Goal: Check status: Check status

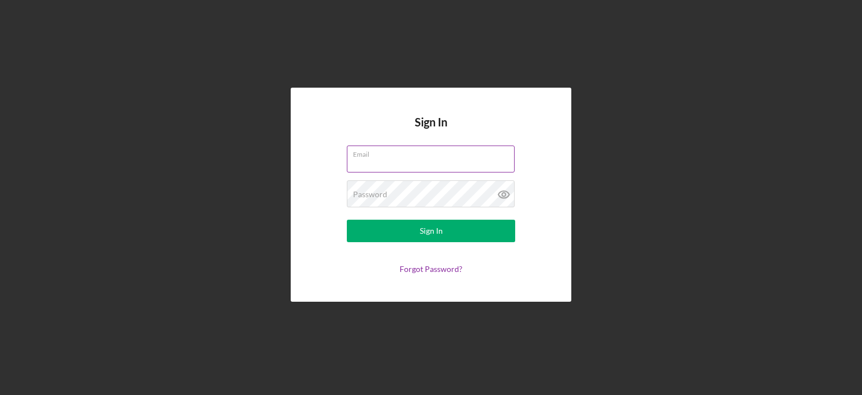
click at [416, 158] on div "Email" at bounding box center [431, 159] width 168 height 28
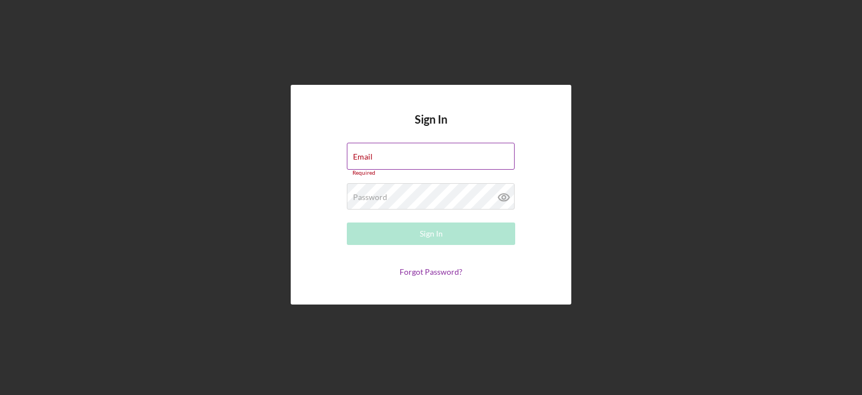
click at [420, 158] on input "Email" at bounding box center [431, 156] width 168 height 27
type input "[EMAIL_ADDRESS][DOMAIN_NAME]"
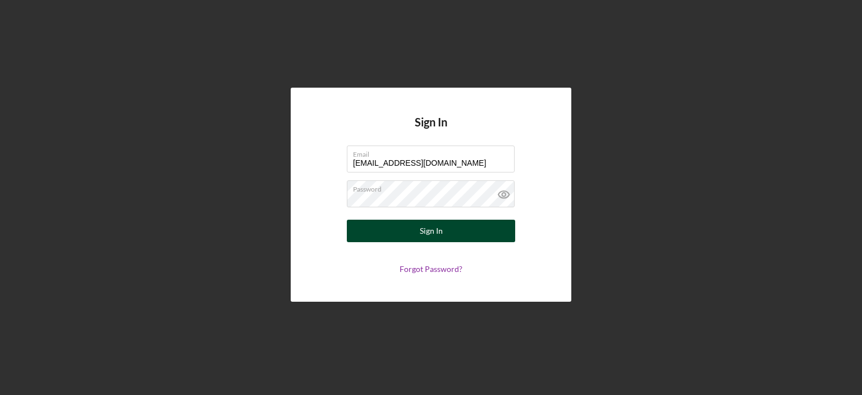
click at [434, 231] on div "Sign In" at bounding box center [431, 230] width 23 height 22
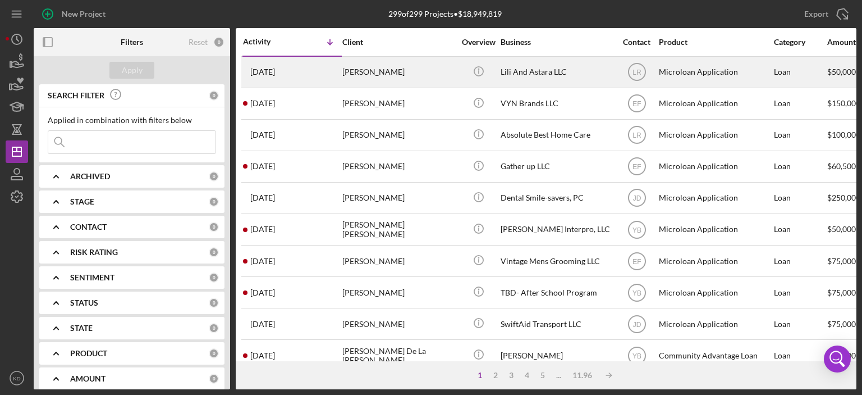
click at [541, 71] on div "Lili And Astara LLC" at bounding box center [557, 72] width 112 height 30
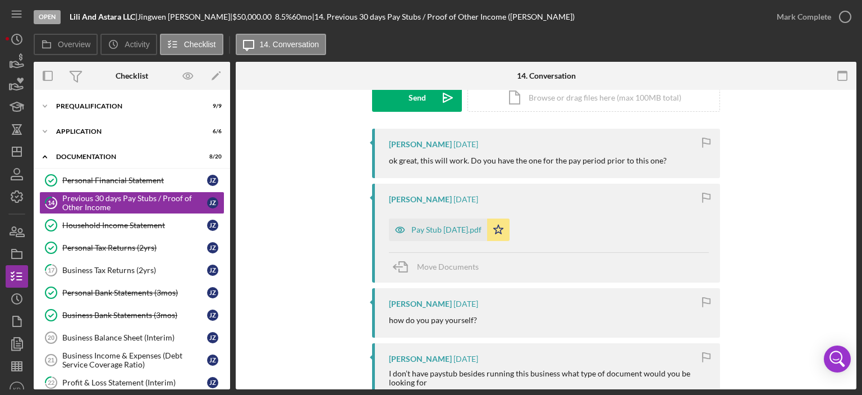
scroll to position [185, 0]
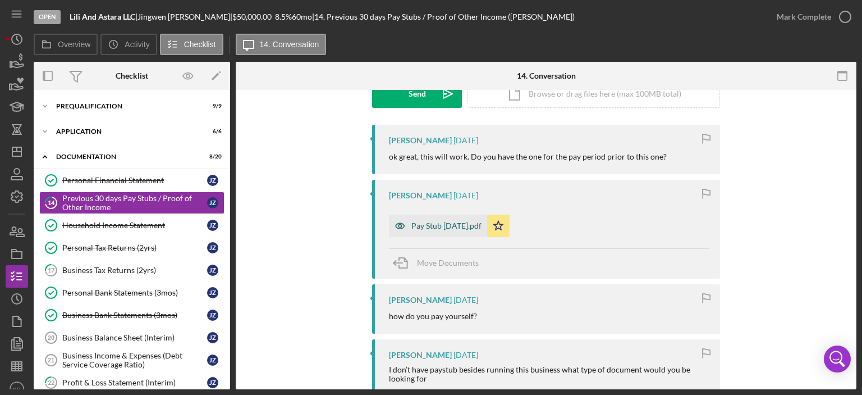
click at [460, 226] on div "Pay Stub [DATE].pdf" at bounding box center [446, 225] width 70 height 9
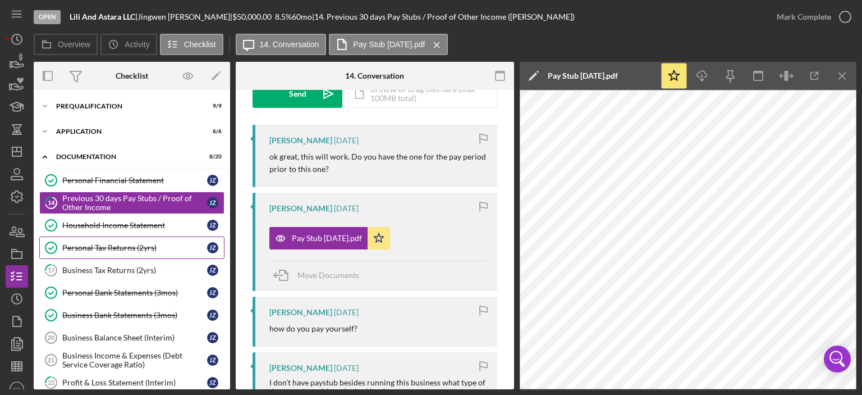
click at [116, 245] on div "Personal Tax Returns (2yrs)" at bounding box center [134, 247] width 145 height 9
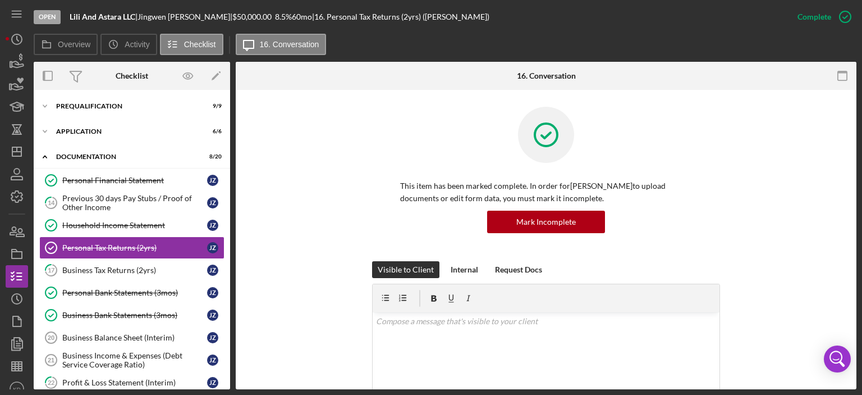
scroll to position [262, 0]
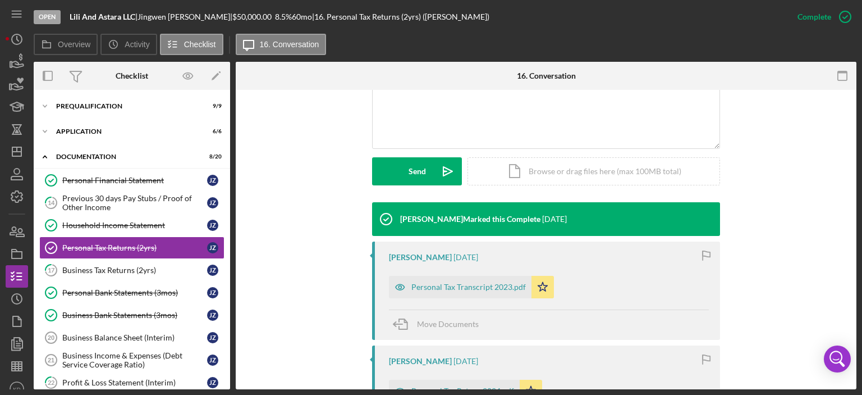
click at [853, 350] on div "This item has been marked complete. In order for [PERSON_NAME] to upload docume…" at bounding box center [546, 276] width 621 height 896
click at [851, 328] on div "This item has been marked complete. In order for [PERSON_NAME] to upload docume…" at bounding box center [546, 276] width 621 height 896
click at [853, 296] on div "This item has been marked complete. In order for [PERSON_NAME] to upload docume…" at bounding box center [546, 276] width 621 height 896
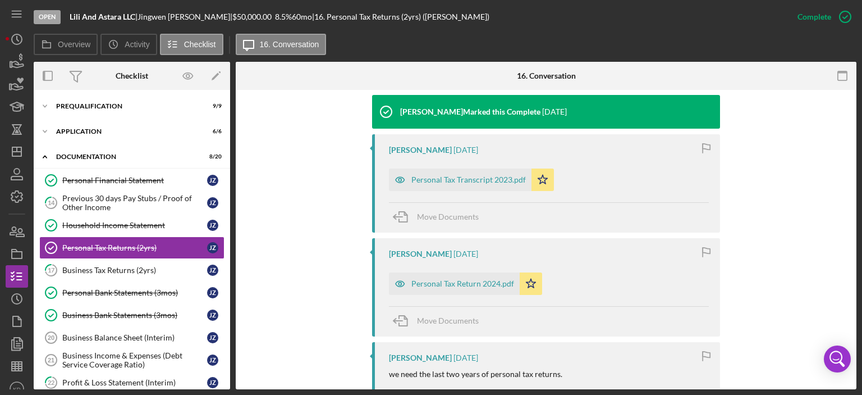
scroll to position [366, 0]
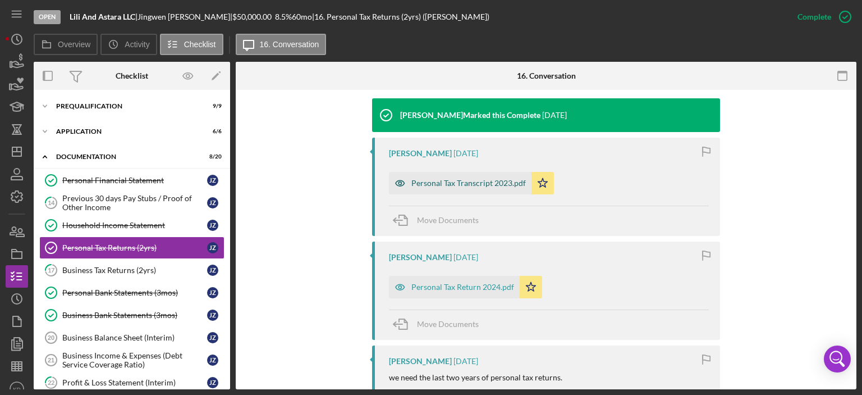
click at [460, 182] on div "Personal Tax Transcript 2023.pdf" at bounding box center [468, 182] width 114 height 9
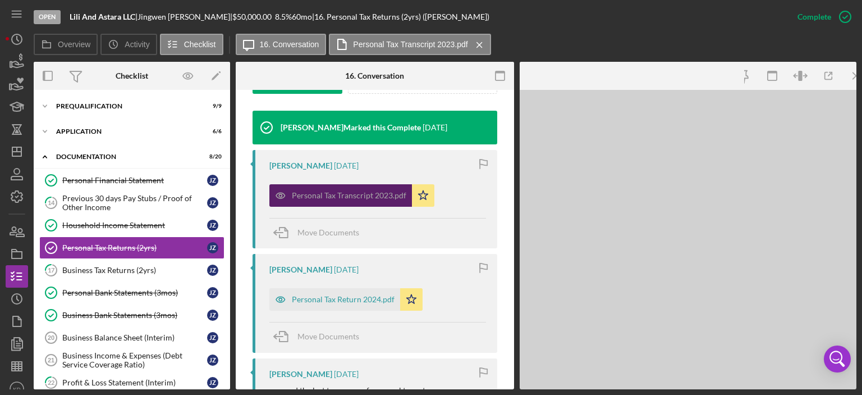
scroll to position [379, 0]
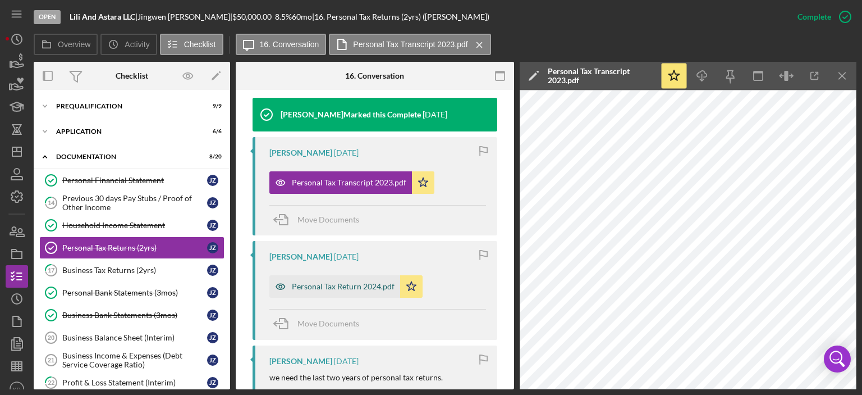
click at [330, 287] on div "Personal Tax Return 2024.pdf" at bounding box center [343, 286] width 103 height 9
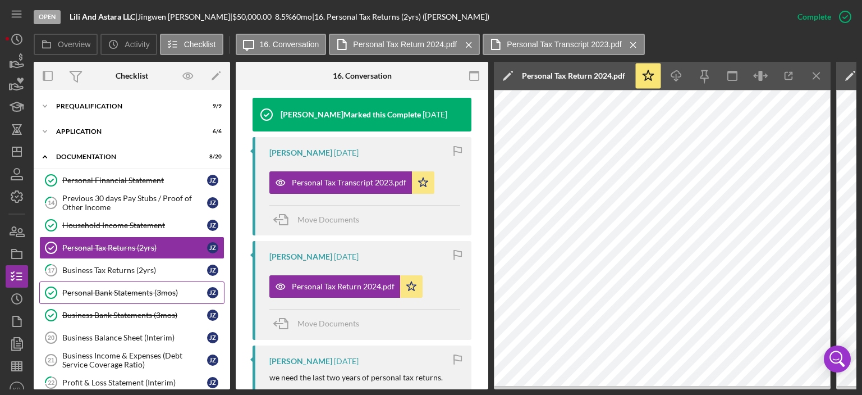
click at [108, 292] on div "Personal Bank Statements (3mos)" at bounding box center [134, 292] width 145 height 9
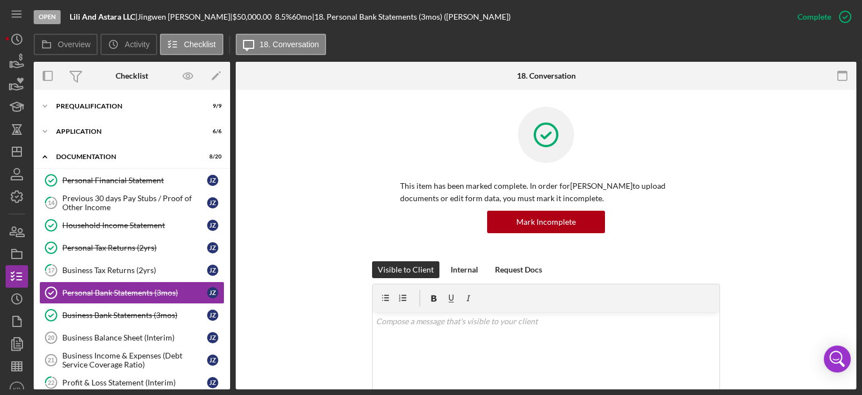
scroll to position [262, 0]
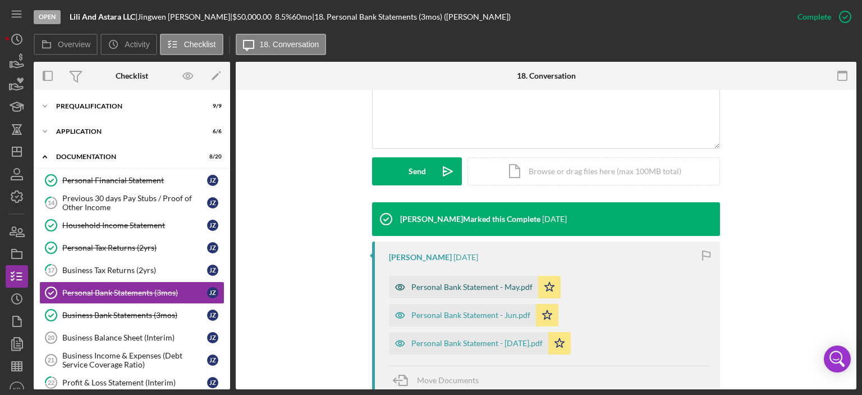
click at [436, 288] on div "Personal Bank Statement - May.pdf" at bounding box center [471, 286] width 121 height 9
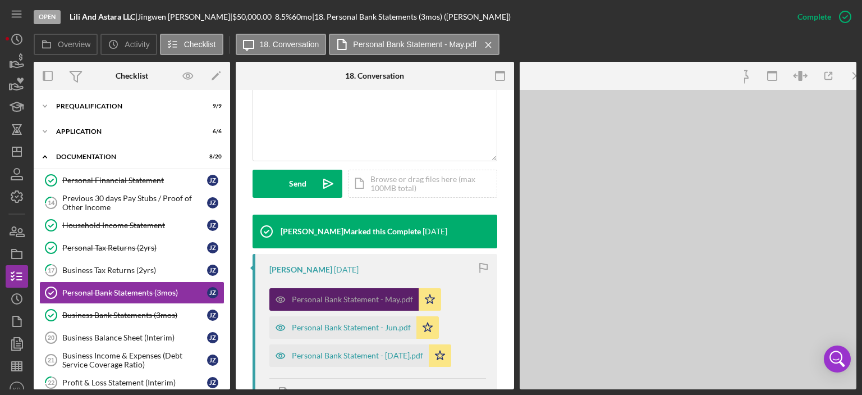
scroll to position [274, 0]
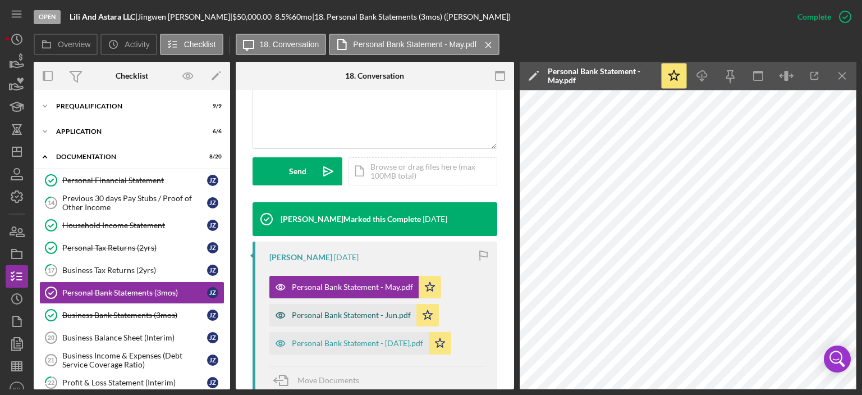
click at [357, 315] on div "Personal Bank Statement - Jun.pdf" at bounding box center [351, 314] width 119 height 9
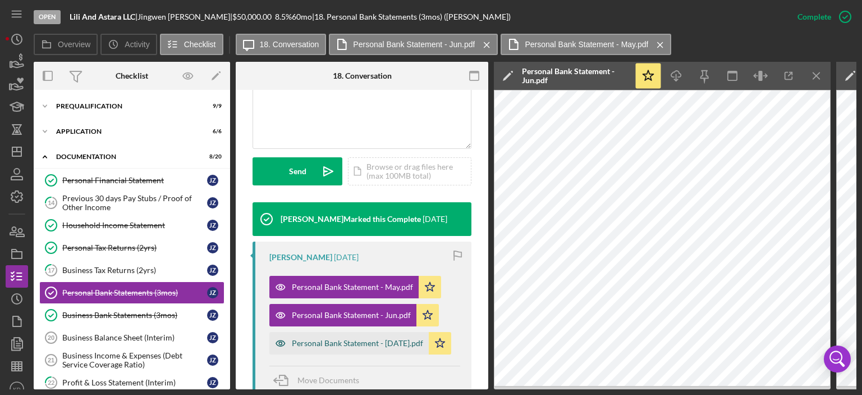
click at [347, 343] on div "Personal Bank Statement - [DATE].pdf" at bounding box center [357, 342] width 131 height 9
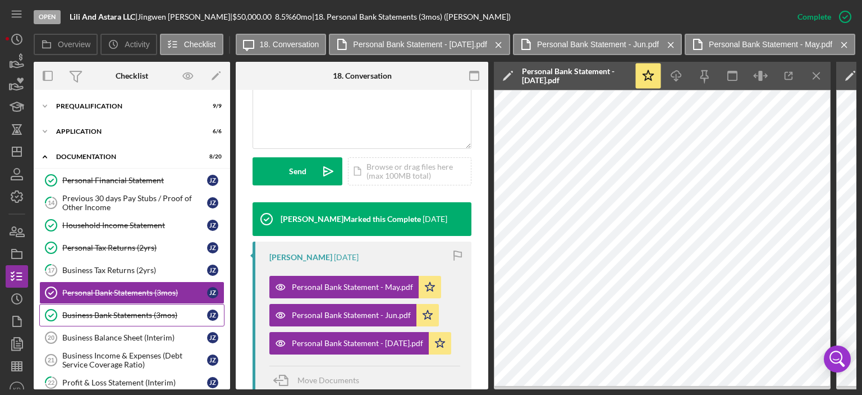
click at [122, 312] on div "Business Bank Statements (3mos)" at bounding box center [134, 314] width 145 height 9
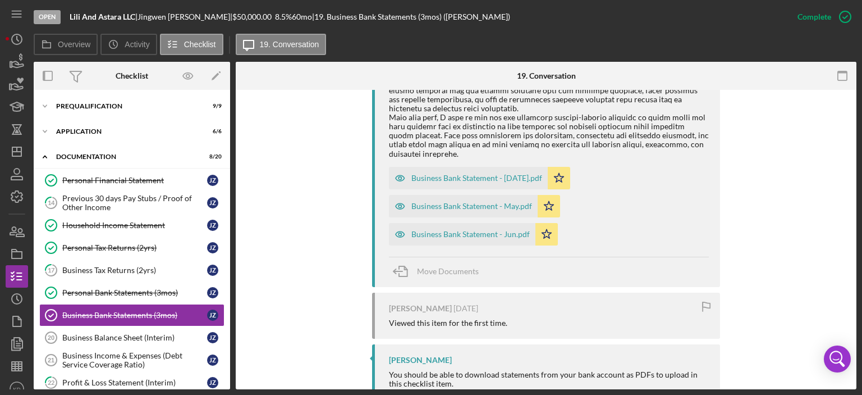
scroll to position [552, 0]
click at [482, 206] on div "Business Bank Statement - May.pdf" at bounding box center [471, 207] width 121 height 9
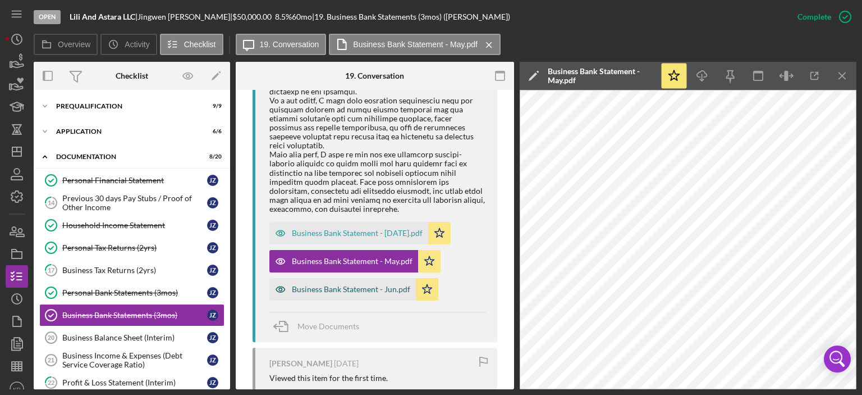
click at [348, 285] on div "Business Bank Statement - Jun.pdf" at bounding box center [351, 289] width 118 height 9
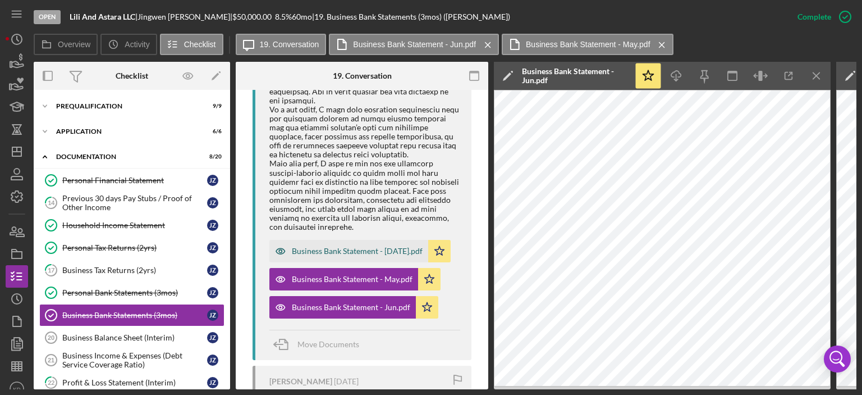
click at [329, 246] on div "Business Bank Statement - [DATE].pdf" at bounding box center [357, 250] width 131 height 9
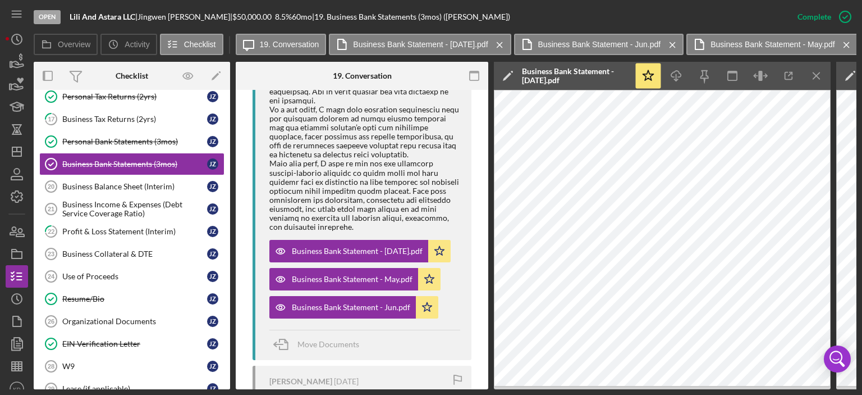
scroll to position [184, 0]
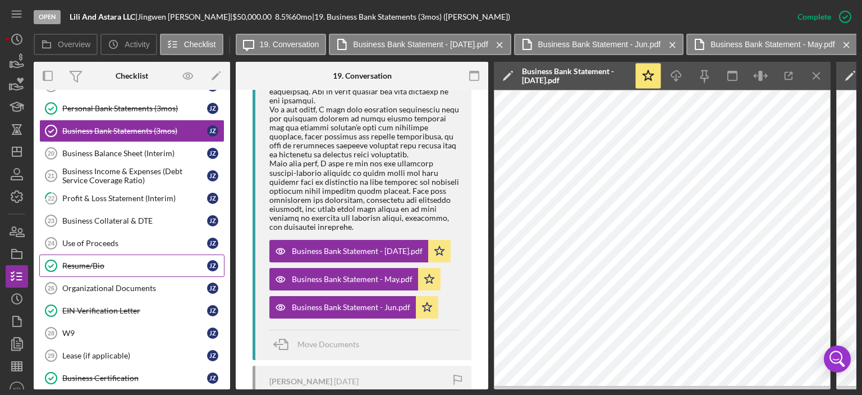
click at [104, 261] on div "Resume/Bio" at bounding box center [134, 265] width 145 height 9
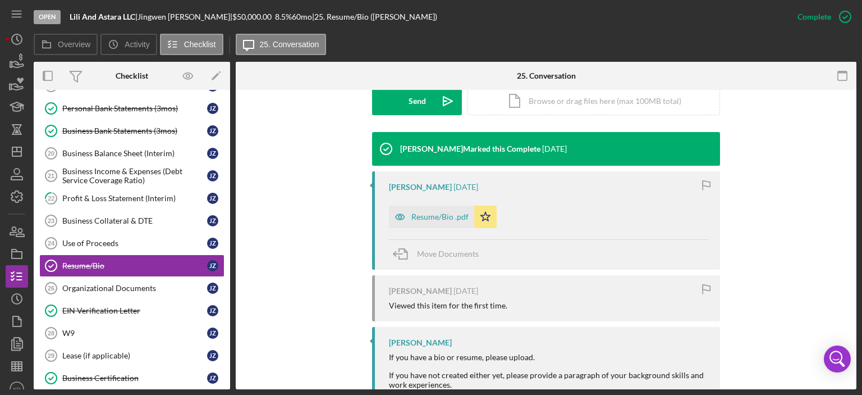
scroll to position [368, 0]
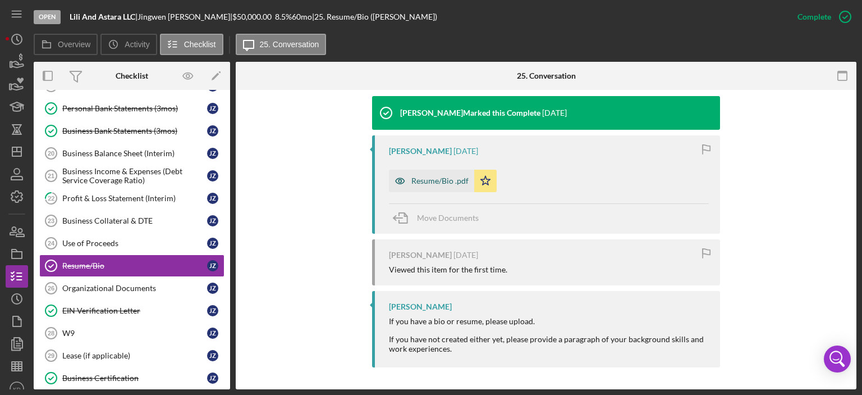
click at [429, 174] on div "Resume/Bio .pdf" at bounding box center [431, 180] width 85 height 22
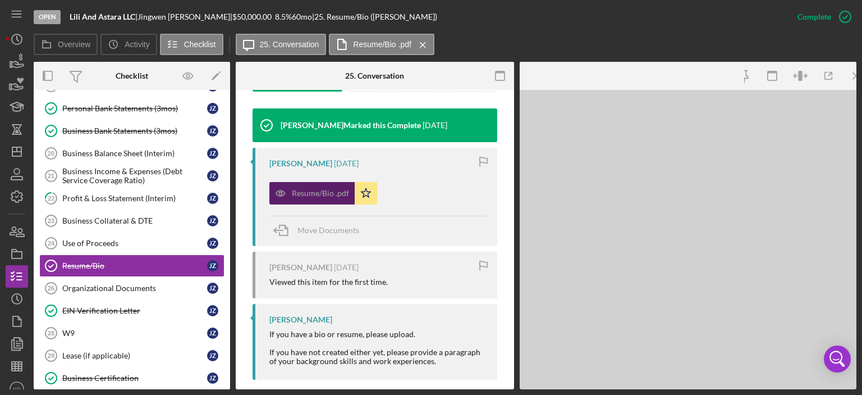
scroll to position [381, 0]
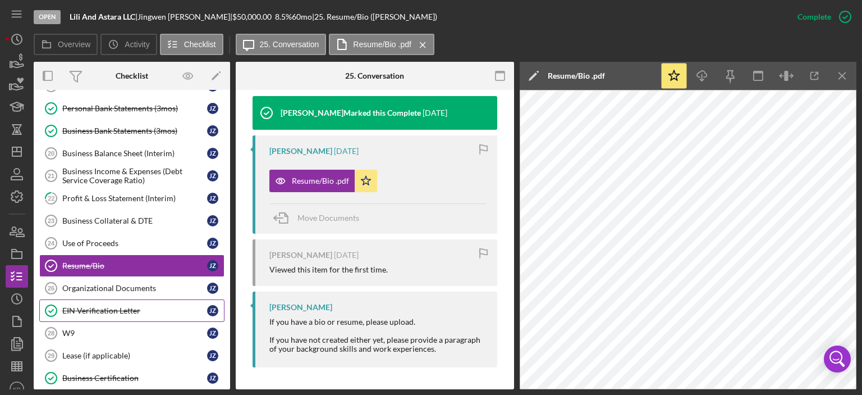
click at [95, 306] on div "EIN Verification Letter" at bounding box center [134, 310] width 145 height 9
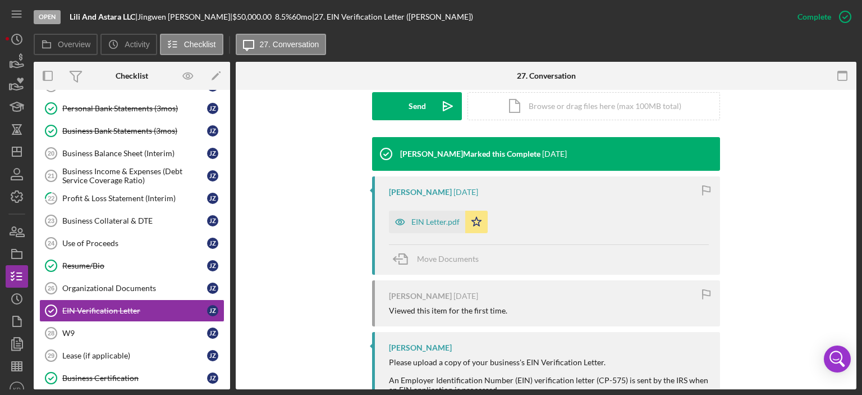
scroll to position [385, 0]
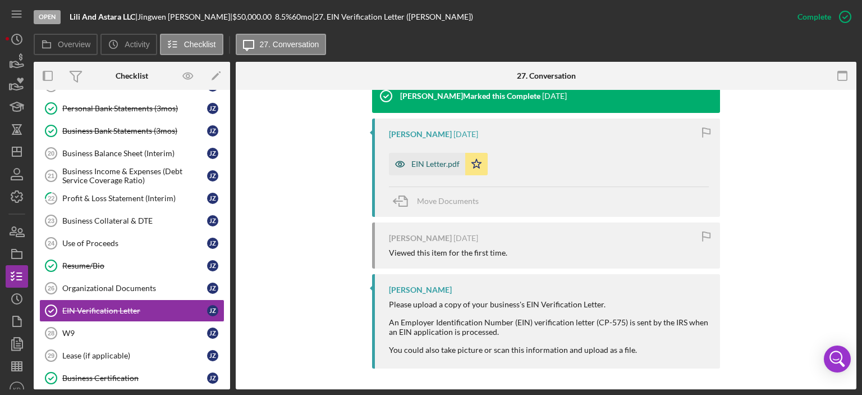
click at [416, 163] on div "EIN Letter.pdf" at bounding box center [435, 163] width 48 height 9
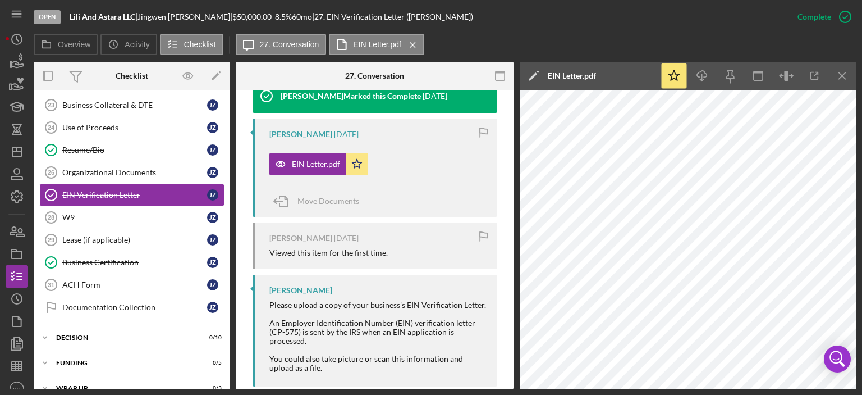
scroll to position [336, 0]
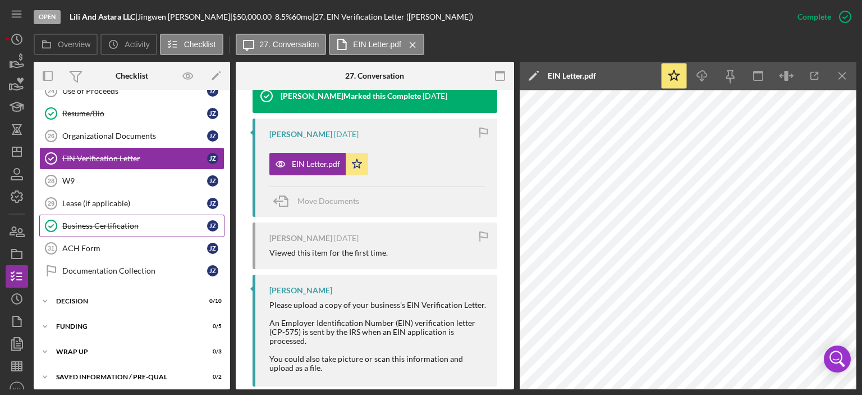
click at [92, 221] on div "Business Certification" at bounding box center [134, 225] width 145 height 9
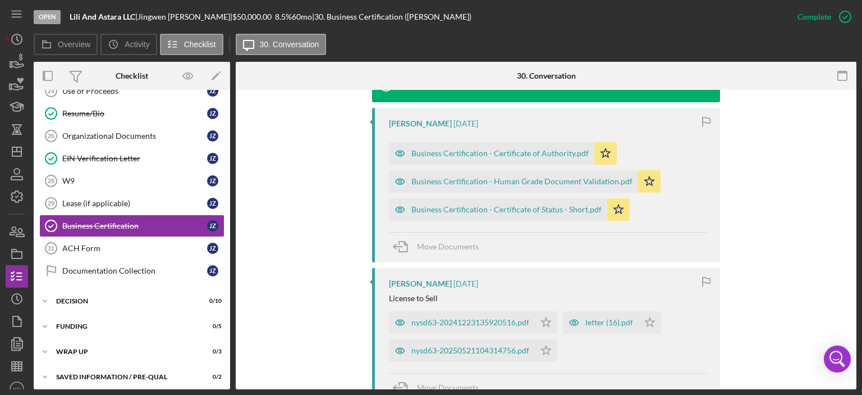
scroll to position [393, 0]
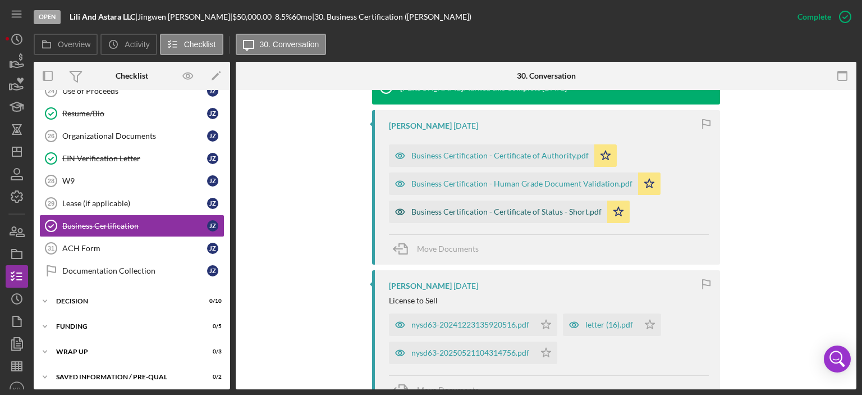
click at [566, 207] on div "Business Certification - Certificate of Status - Short.pdf" at bounding box center [506, 211] width 190 height 9
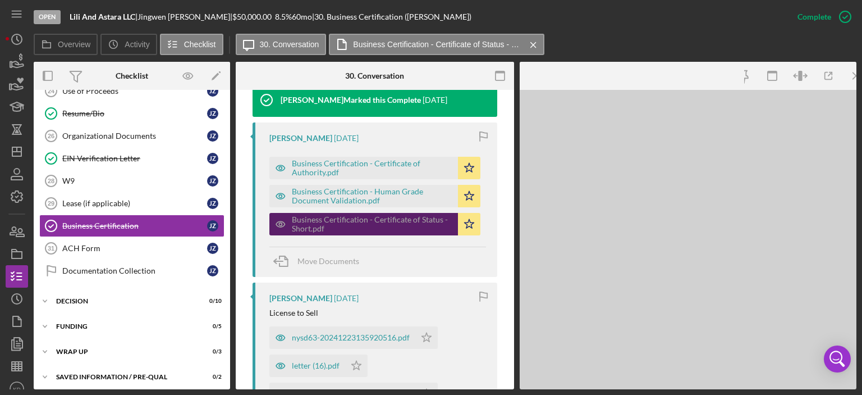
scroll to position [406, 0]
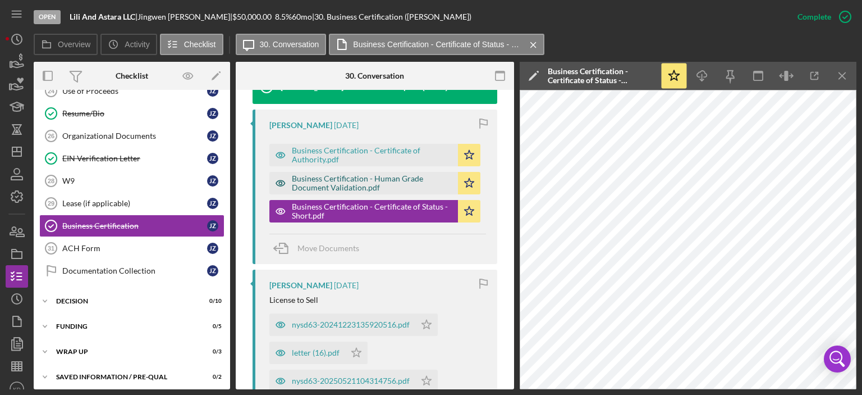
click at [346, 181] on div "Business Certification - Human Grade Document Validation.pdf" at bounding box center [372, 183] width 161 height 18
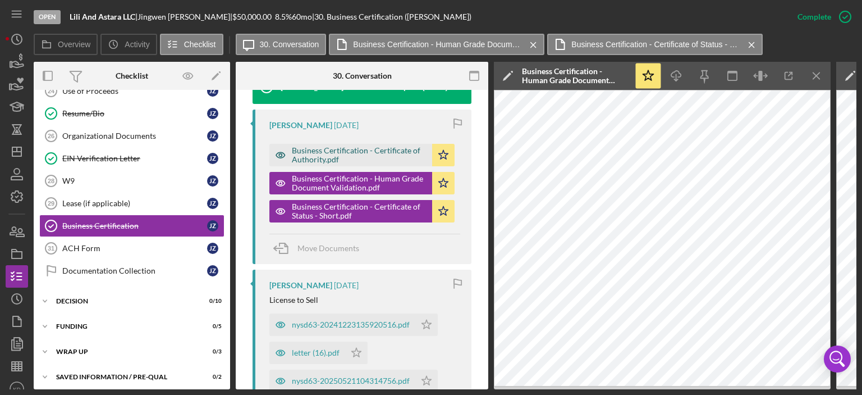
click at [340, 152] on div "Business Certification - Certificate of Authority.pdf" at bounding box center [359, 155] width 135 height 18
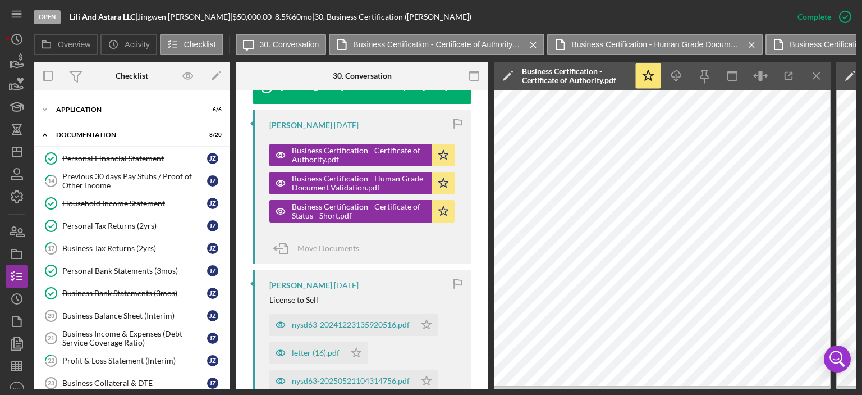
scroll to position [0, 0]
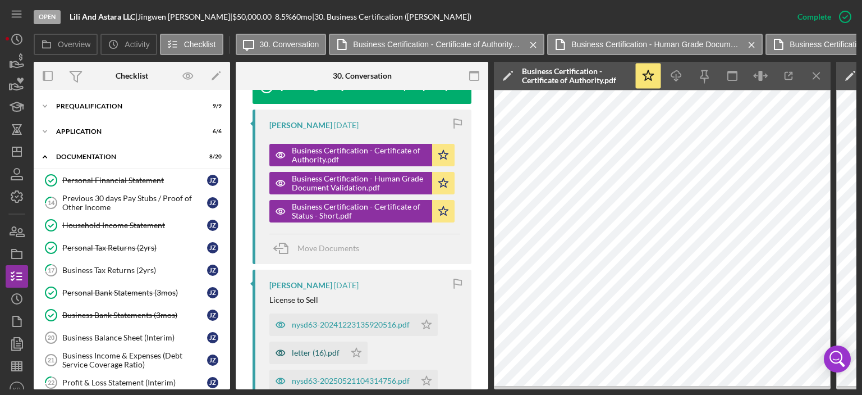
click at [308, 353] on div "letter (16).pdf" at bounding box center [316, 352] width 48 height 9
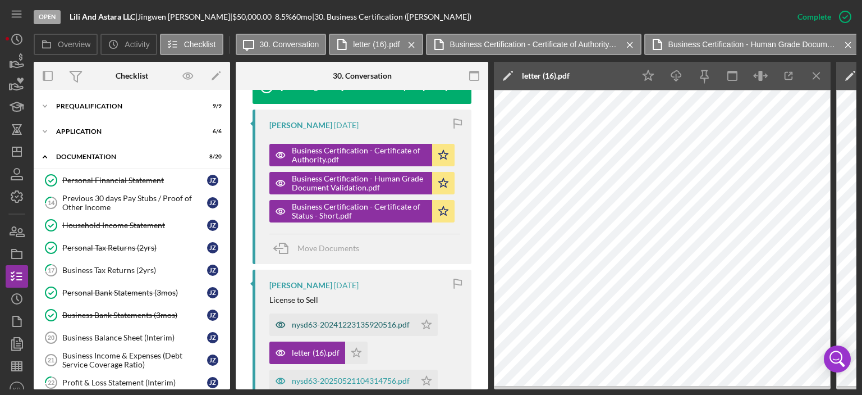
click at [300, 326] on div "nysd63-20241223135920516.pdf" at bounding box center [351, 324] width 118 height 9
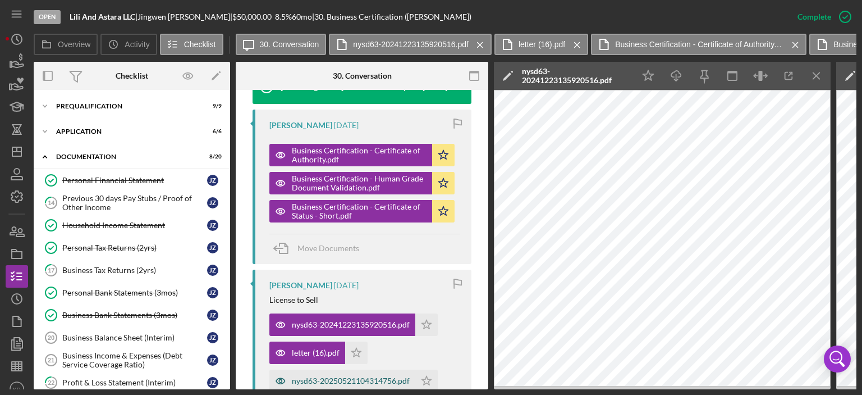
click at [305, 377] on div "nysd63-20250521104314756.pdf" at bounding box center [351, 380] width 118 height 9
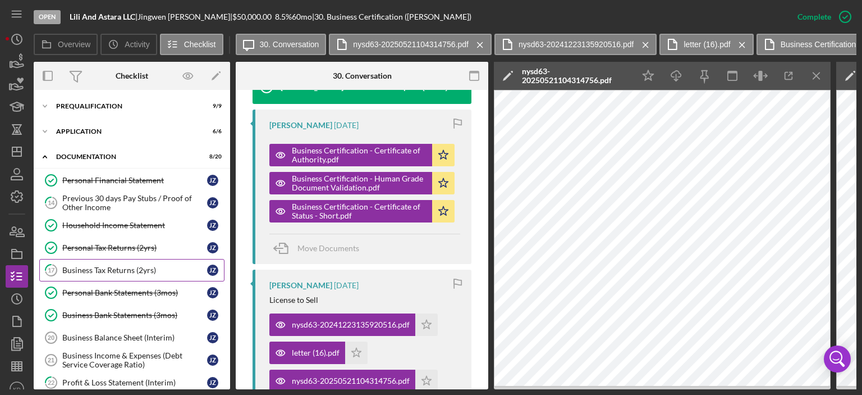
click at [95, 267] on div "Business Tax Returns (2yrs)" at bounding box center [134, 269] width 145 height 9
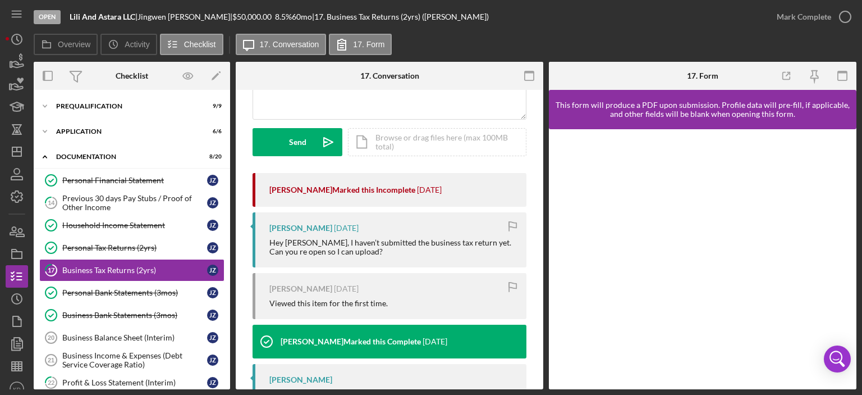
scroll to position [106, 0]
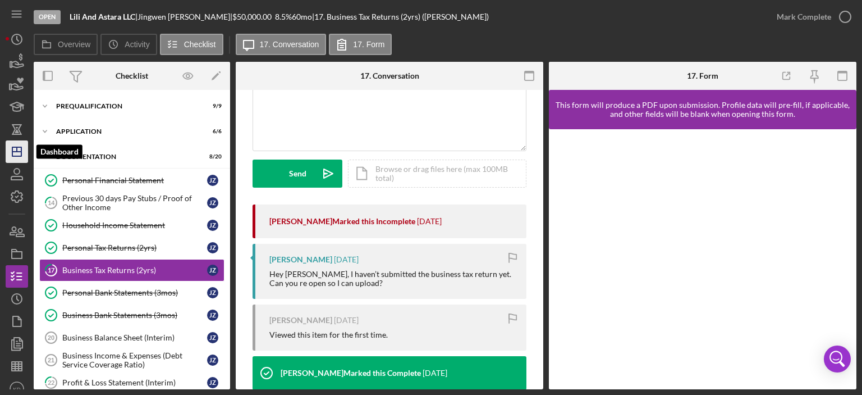
click at [13, 147] on polygon "button" at bounding box center [16, 151] width 9 height 9
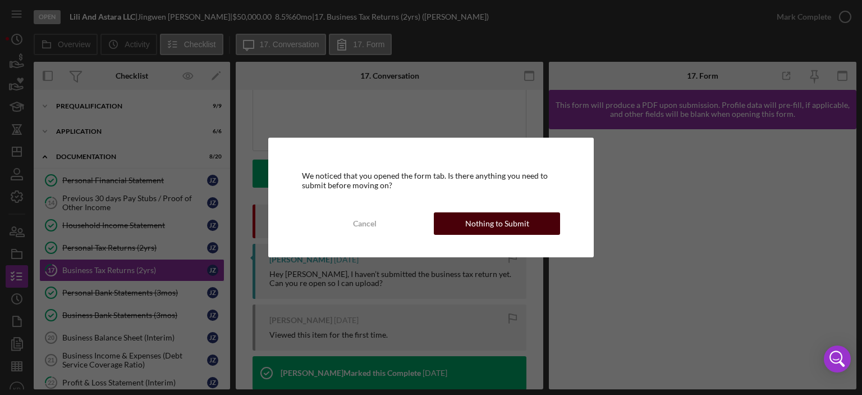
click at [464, 223] on button "Nothing to Submit" at bounding box center [497, 223] width 126 height 22
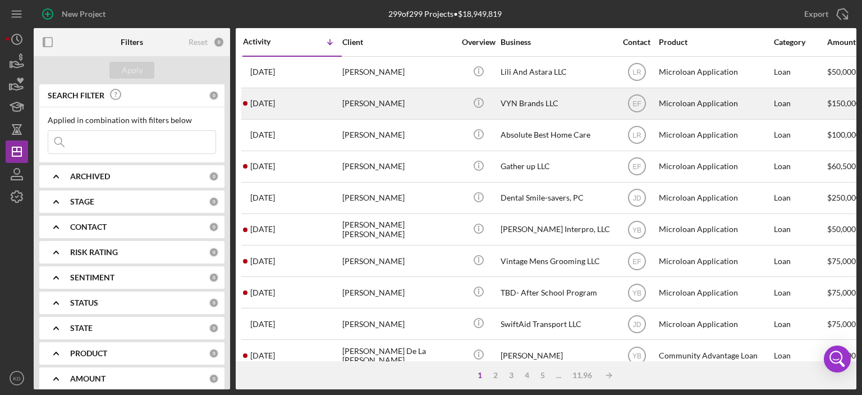
click at [512, 100] on div "VYN Brands LLC" at bounding box center [557, 104] width 112 height 30
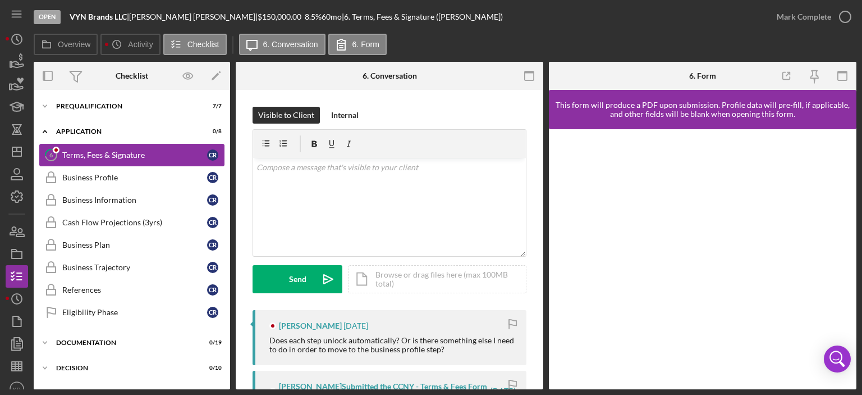
click at [172, 146] on link "6 Terms, Fees & Signature C R" at bounding box center [131, 155] width 185 height 22
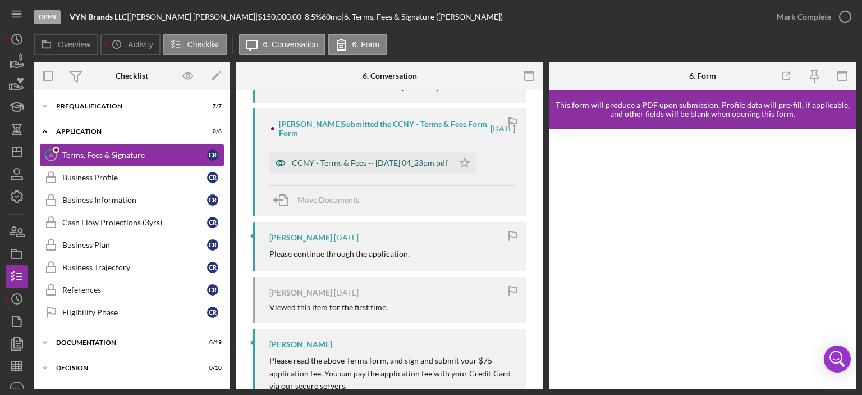
click at [418, 162] on div "CCNY - Terms & Fees -- [DATE] 04_23pm.pdf" at bounding box center [370, 162] width 156 height 9
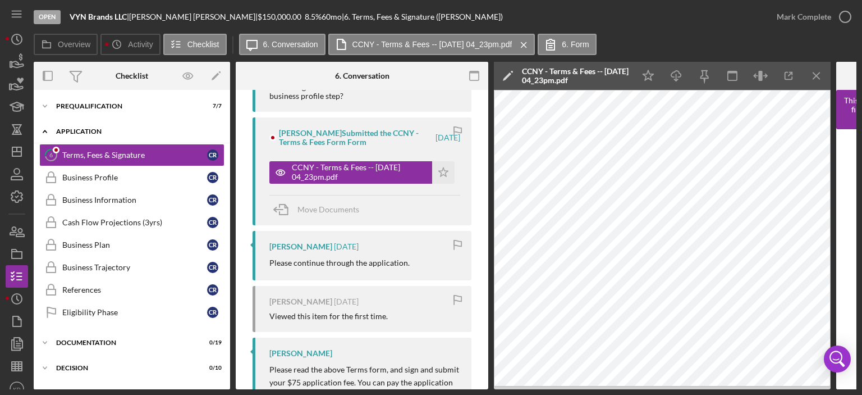
click at [43, 129] on icon "Icon/Expander" at bounding box center [45, 131] width 22 height 22
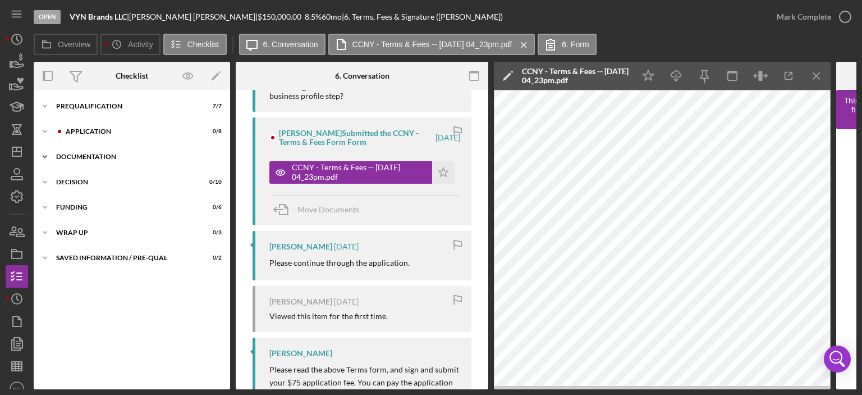
click at [45, 159] on icon "Icon/Expander" at bounding box center [45, 156] width 22 height 22
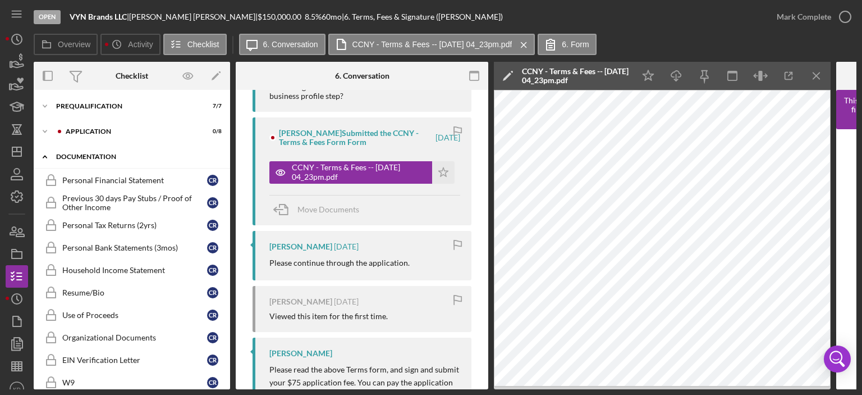
click at [45, 159] on icon "Icon/Expander" at bounding box center [45, 156] width 22 height 22
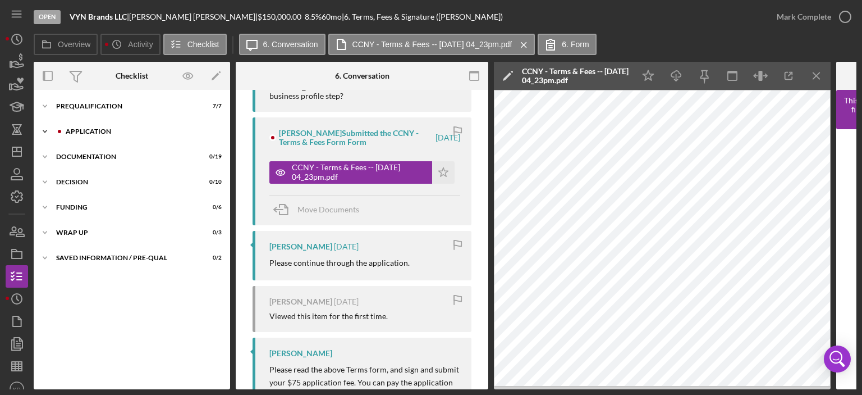
click at [45, 107] on polyline at bounding box center [44, 106] width 3 height 2
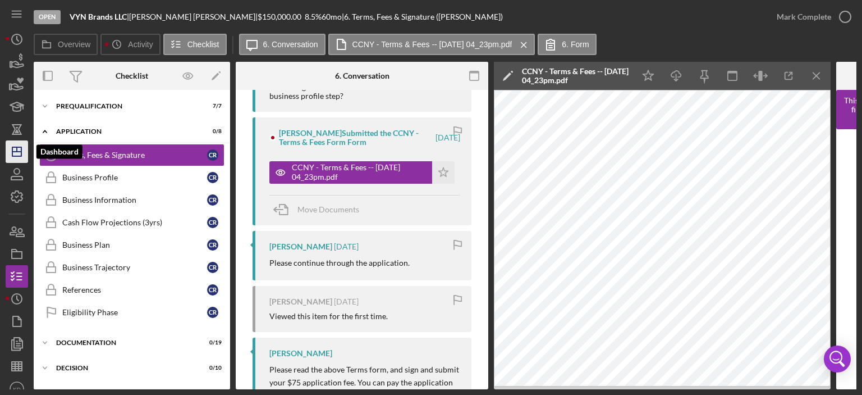
click at [20, 153] on icon "Icon/Dashboard" at bounding box center [17, 152] width 28 height 28
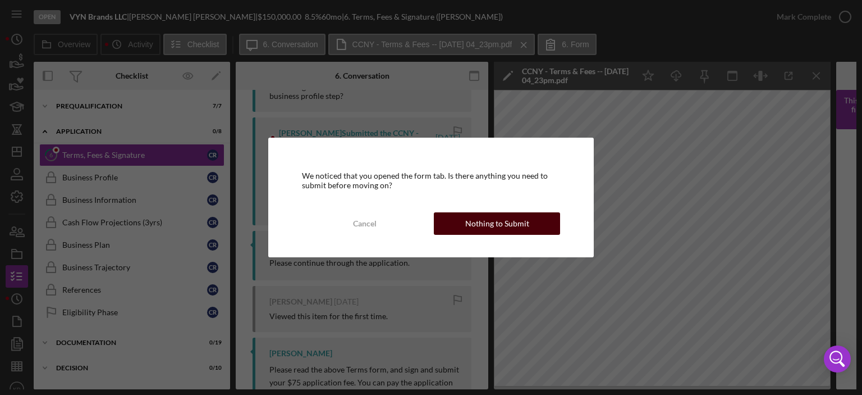
click at [516, 220] on div "Nothing to Submit" at bounding box center [497, 223] width 64 height 22
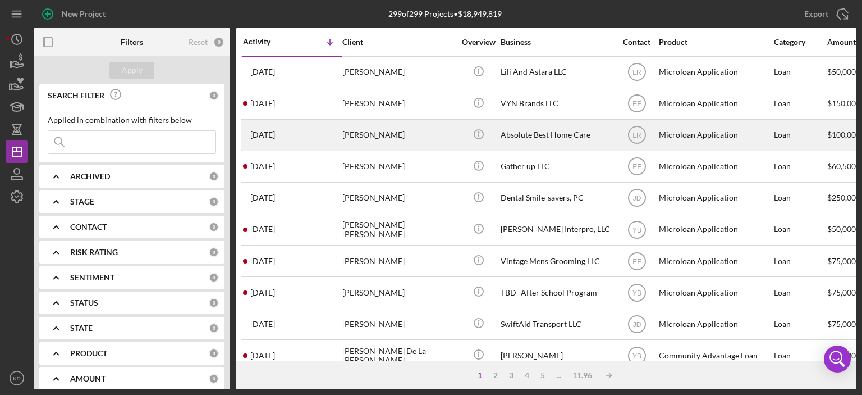
click at [534, 135] on div "Absolute Best Home Care" at bounding box center [557, 135] width 112 height 30
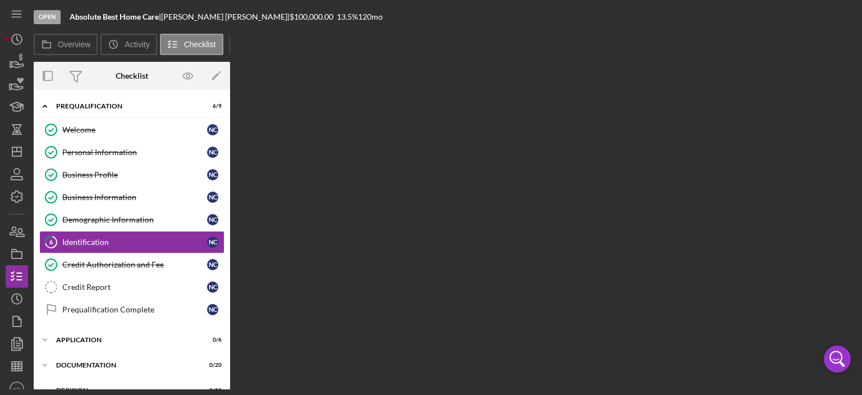
scroll to position [1, 0]
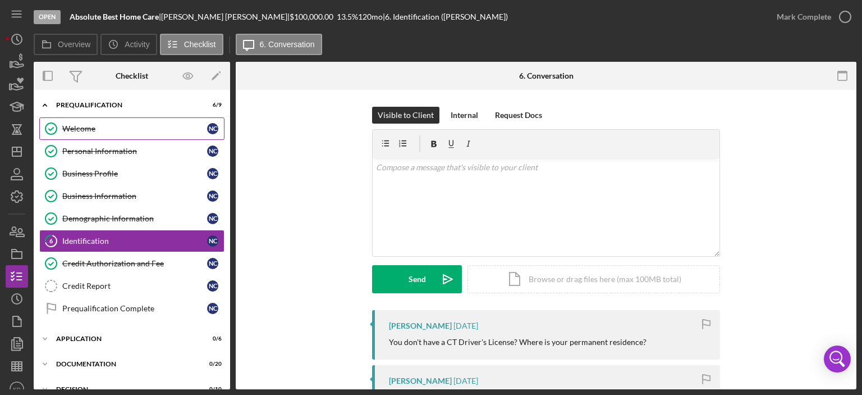
click at [65, 127] on div "Welcome" at bounding box center [134, 128] width 145 height 9
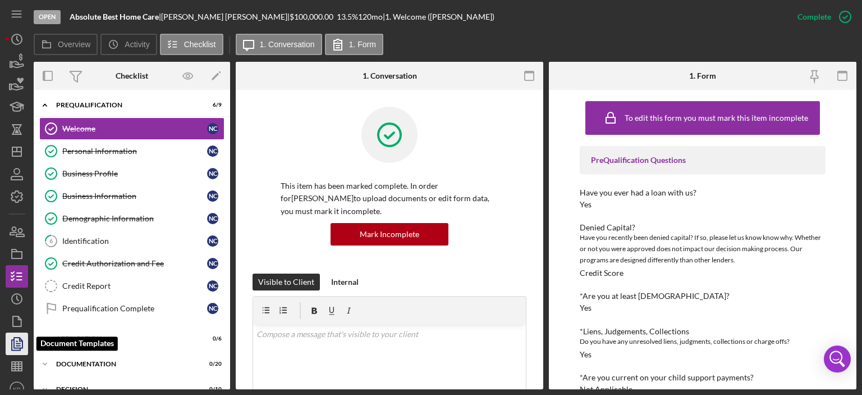
click at [25, 342] on icon "button" at bounding box center [17, 343] width 28 height 28
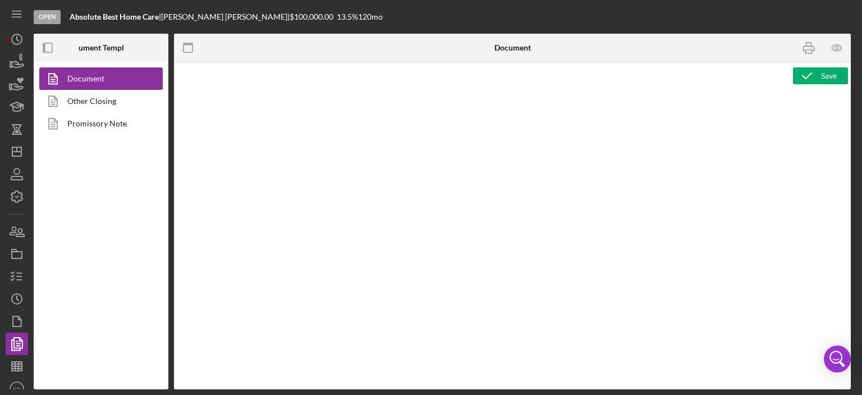
type textarea "<h2><strong>Product Name</strong><br><span id="Product_Name" class="template-fi…"
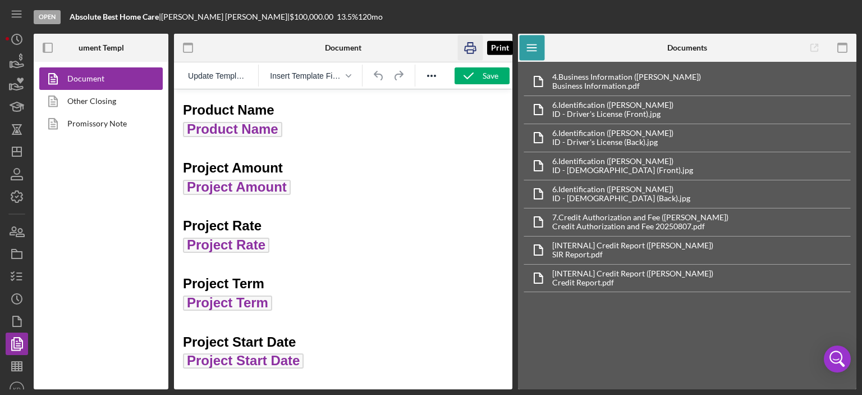
click at [471, 47] on icon "button" at bounding box center [470, 48] width 11 height 4
click at [20, 144] on icon "Icon/Dashboard" at bounding box center [17, 152] width 28 height 28
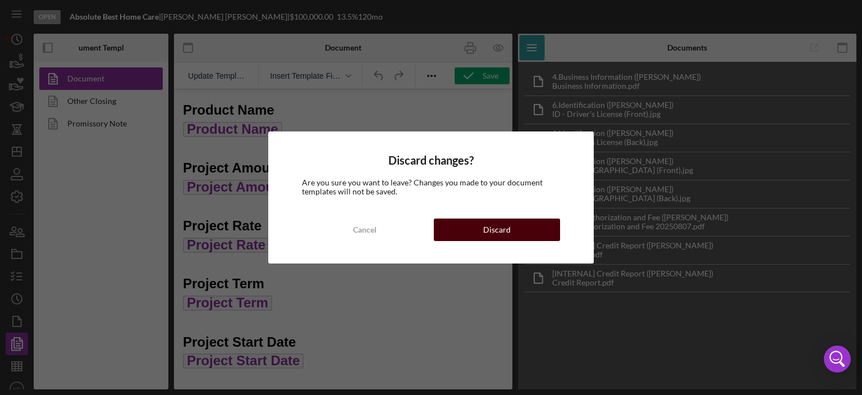
click at [464, 233] on button "Discard" at bounding box center [497, 229] width 126 height 22
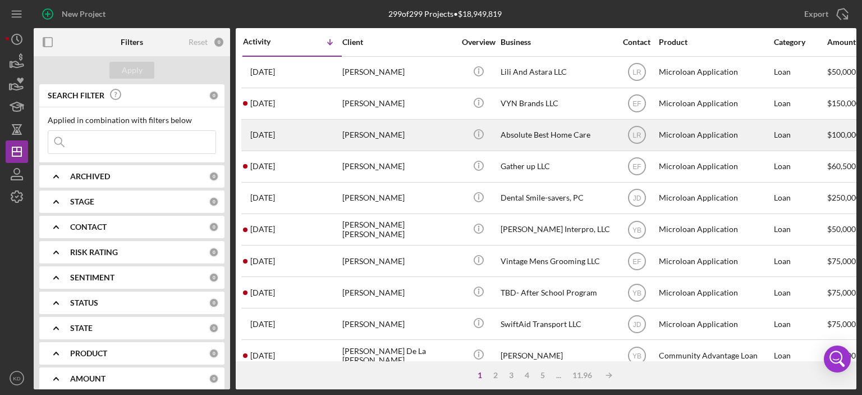
click at [528, 133] on div "Absolute Best Home Care" at bounding box center [557, 135] width 112 height 30
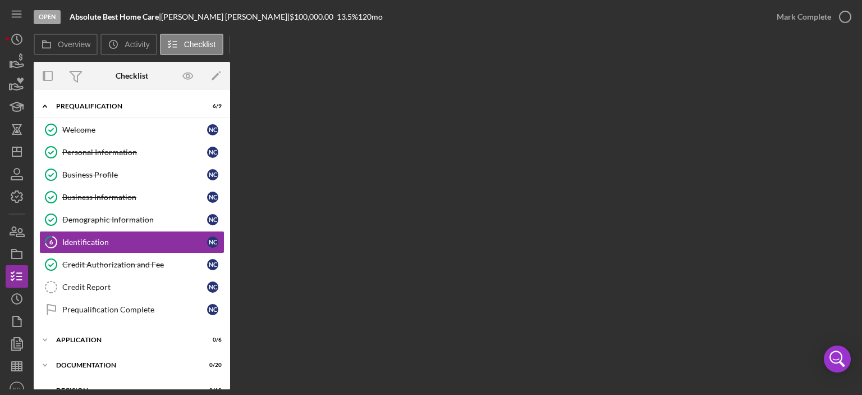
scroll to position [1, 0]
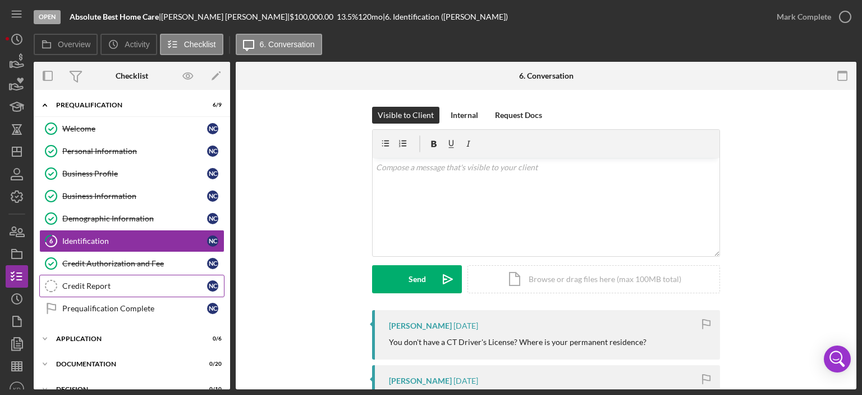
click at [70, 282] on div "Credit Report" at bounding box center [134, 285] width 145 height 9
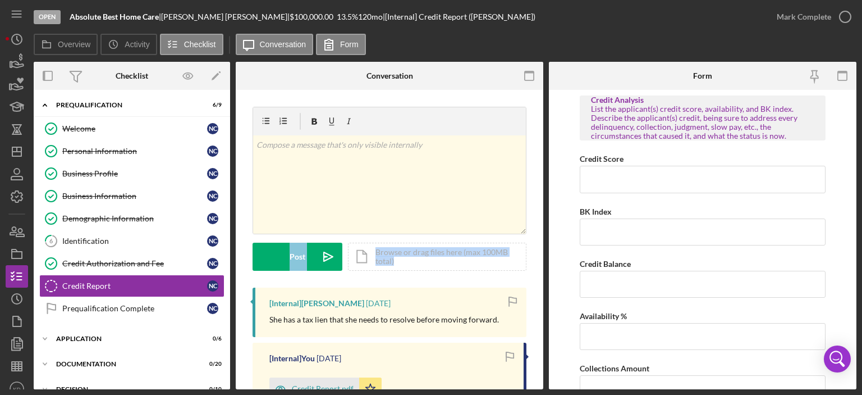
drag, startPoint x: 543, startPoint y: 230, endPoint x: 543, endPoint y: 270, distance: 39.9
click at [543, 270] on div "Overview Internal Workflow Stage Open Icon/Dropdown Arrow Archive (can unarchiv…" at bounding box center [445, 225] width 823 height 327
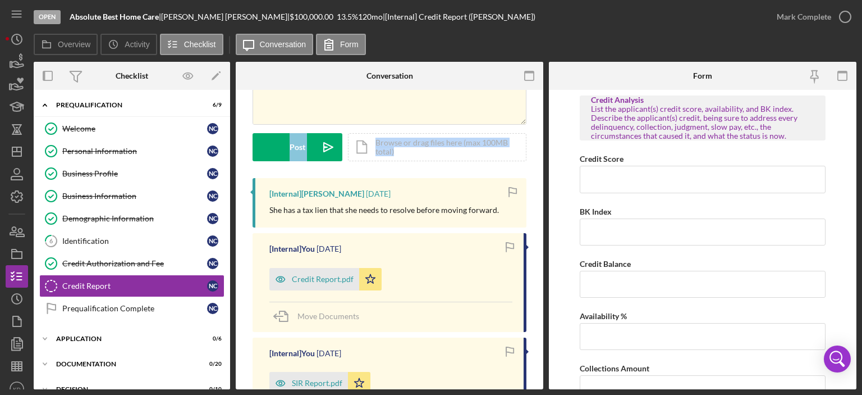
scroll to position [31, 0]
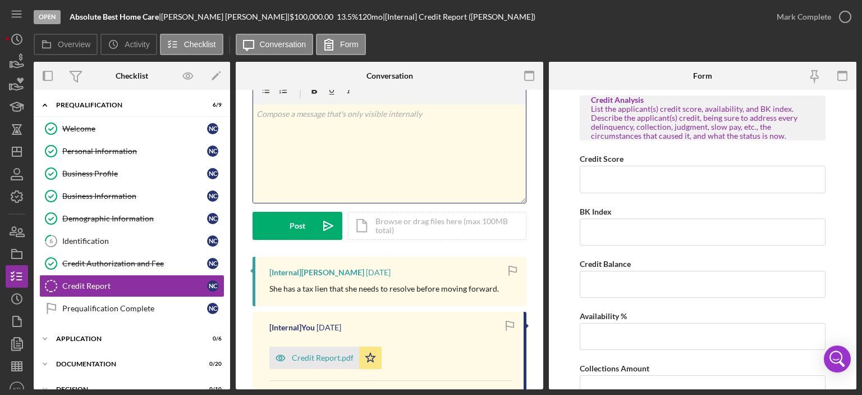
click at [458, 145] on div "v Color teal Color pink Remove color Add row above Add row below Add column bef…" at bounding box center [389, 153] width 273 height 98
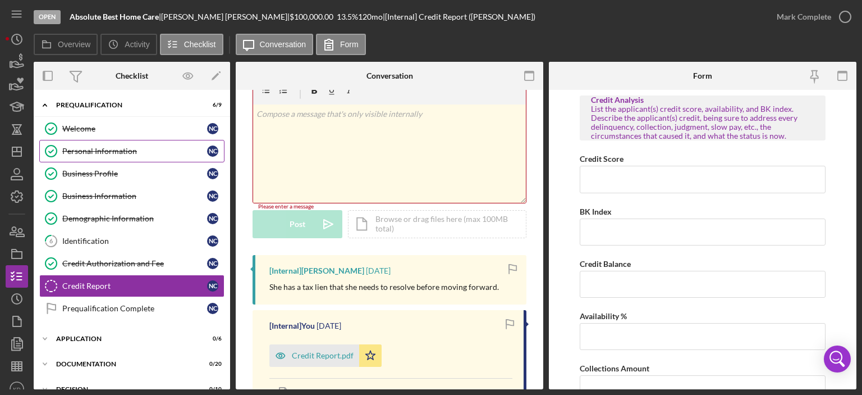
click at [92, 148] on div "Personal Information" at bounding box center [134, 150] width 145 height 9
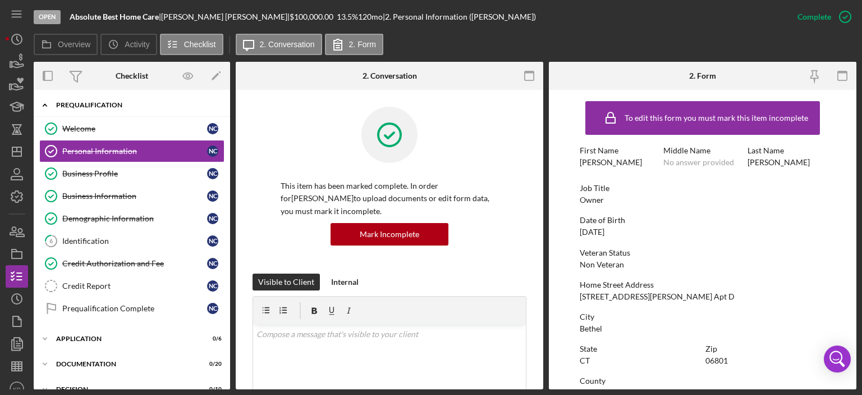
click at [44, 104] on polyline at bounding box center [44, 105] width 3 height 2
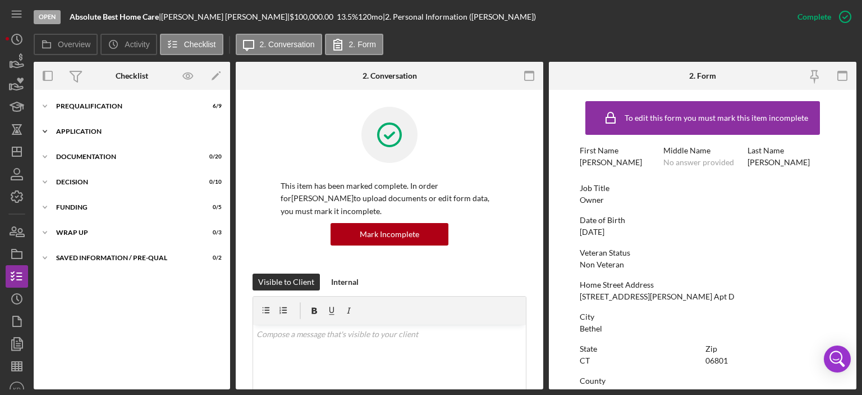
click at [43, 107] on polyline at bounding box center [44, 106] width 3 height 2
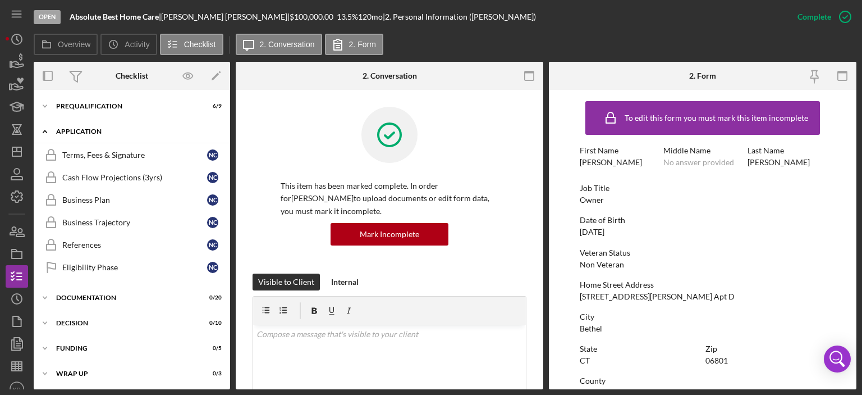
click at [43, 130] on icon "Icon/Expander" at bounding box center [45, 131] width 22 height 22
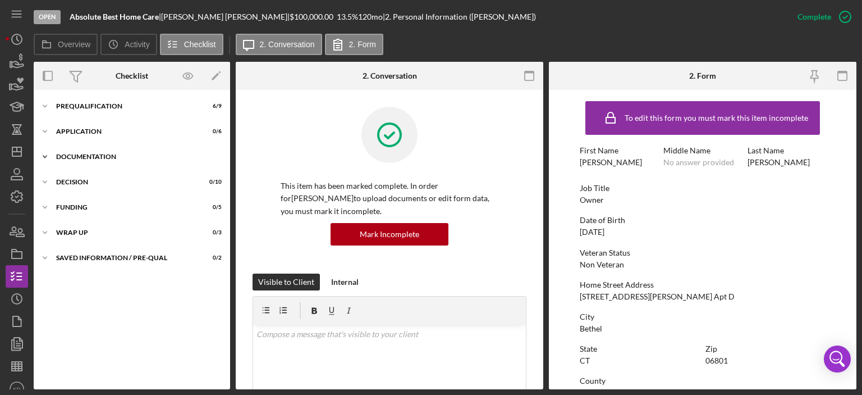
click at [42, 154] on icon "Icon/Expander" at bounding box center [45, 156] width 22 height 22
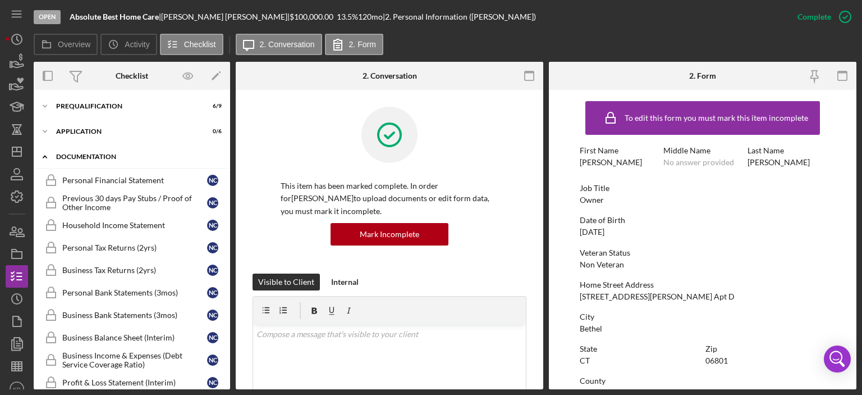
click at [44, 155] on icon "Icon/Expander" at bounding box center [45, 156] width 22 height 22
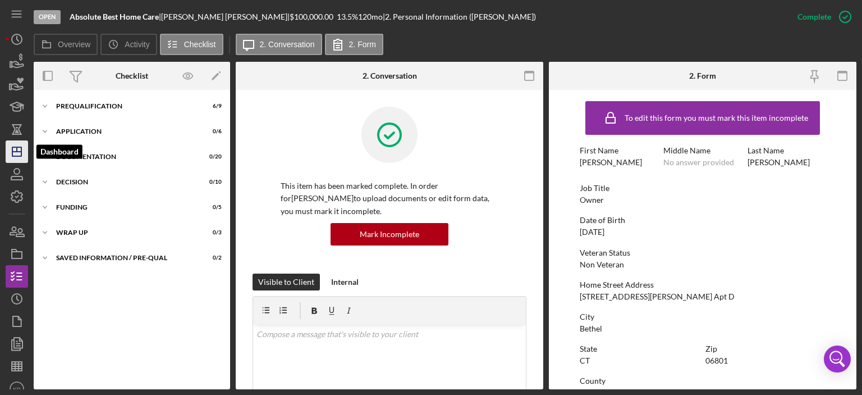
click at [22, 155] on icon "Icon/Dashboard" at bounding box center [17, 152] width 28 height 28
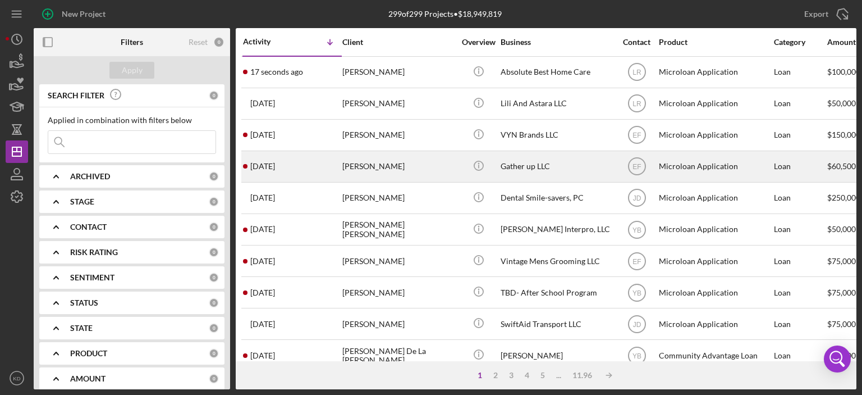
click at [368, 161] on div "[PERSON_NAME]" at bounding box center [398, 167] width 112 height 30
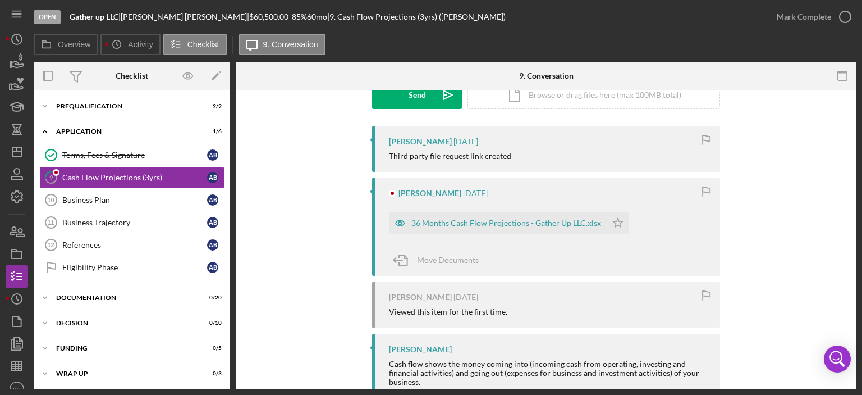
scroll to position [162, 0]
